Goal: Check status: Check status

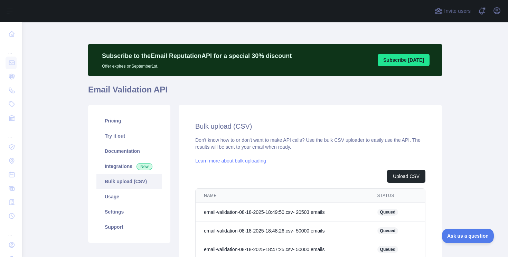
scroll to position [55, 0]
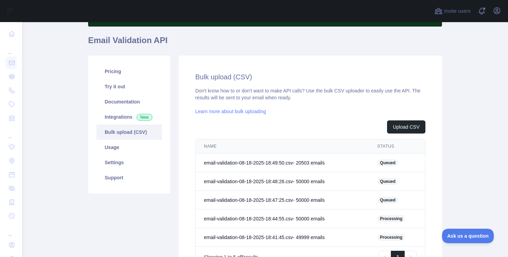
scroll to position [127, 0]
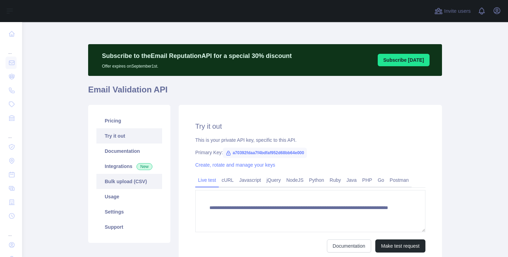
click at [131, 177] on link "Bulk upload (CSV)" at bounding box center [129, 181] width 66 height 15
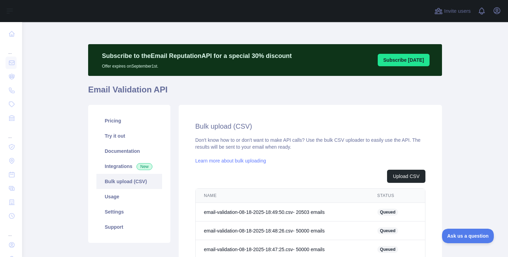
scroll to position [102, 0]
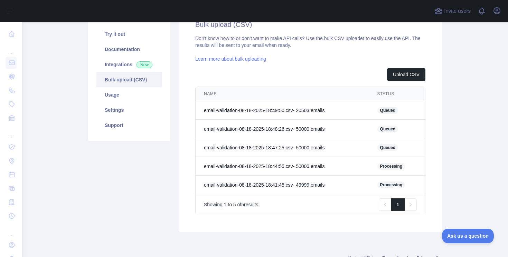
click at [400, 186] on span "Processing" at bounding box center [391, 185] width 28 height 7
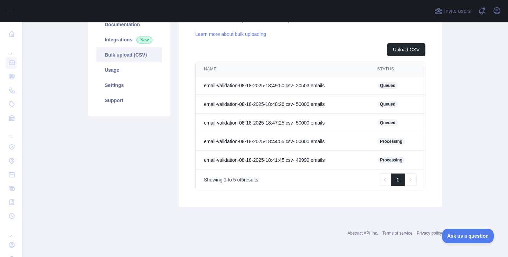
click at [184, 135] on div "Bulk upload (CSV) Don't know how to or don't want to make API calls? Use the bu…" at bounding box center [310, 92] width 263 height 229
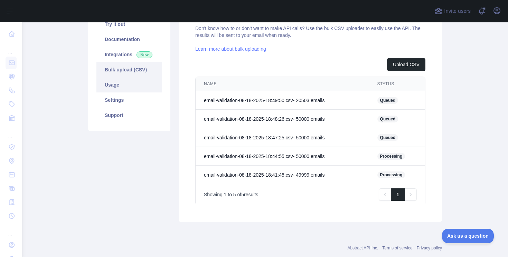
click at [135, 78] on link "Usage" at bounding box center [129, 84] width 66 height 15
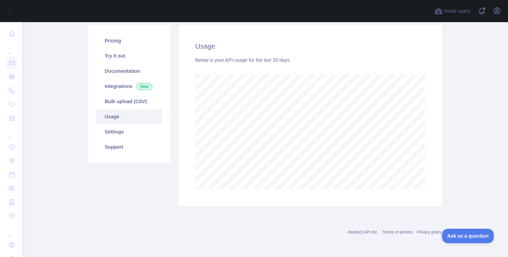
scroll to position [235, 486]
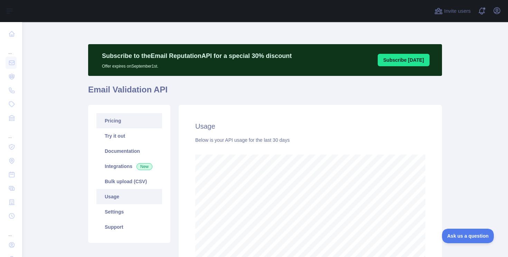
click at [123, 127] on link "Pricing" at bounding box center [129, 120] width 66 height 15
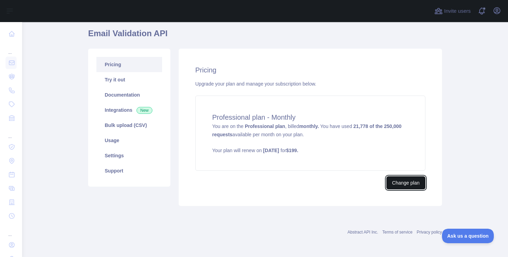
click at [398, 185] on button "Change plan" at bounding box center [405, 183] width 39 height 13
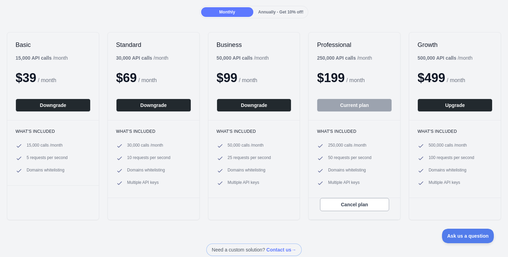
scroll to position [52, 0]
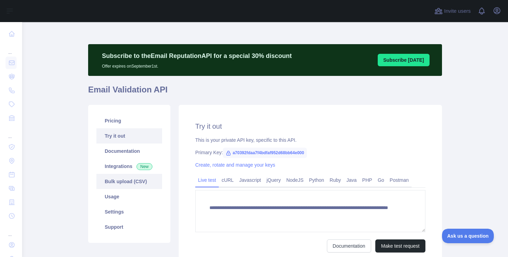
click at [124, 182] on link "Bulk upload (CSV)" at bounding box center [129, 181] width 66 height 15
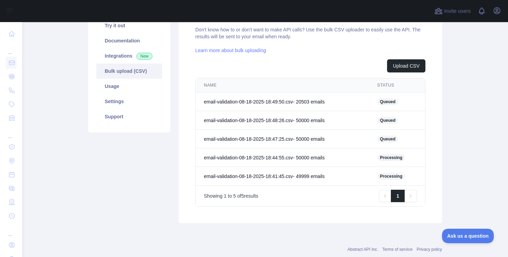
scroll to position [123, 0]
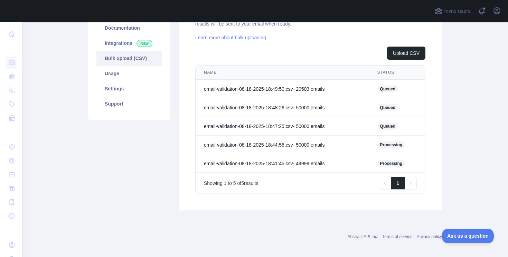
click at [397, 161] on span "Processing" at bounding box center [391, 163] width 28 height 7
